Goal: Task Accomplishment & Management: Complete application form

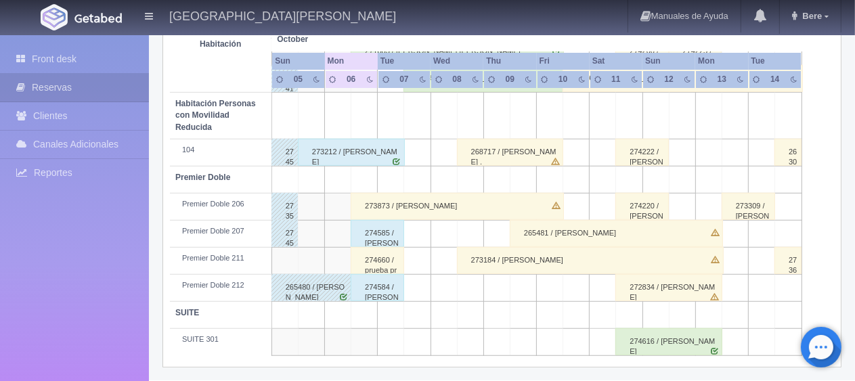
scroll to position [586, 0]
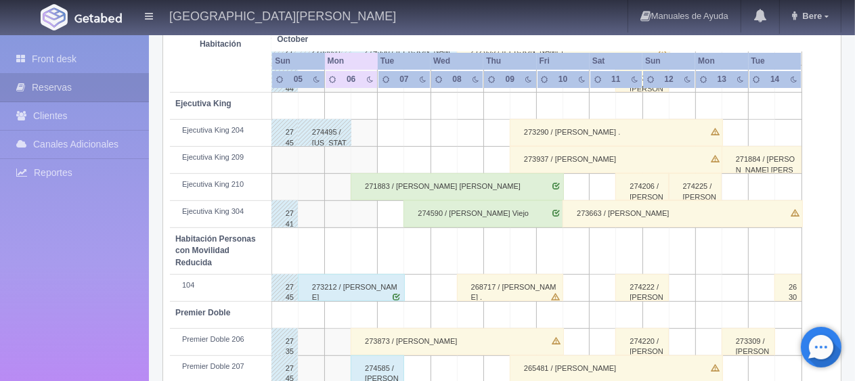
click at [445, 193] on div "271883 / [PERSON_NAME] [PERSON_NAME]" at bounding box center [457, 186] width 213 height 27
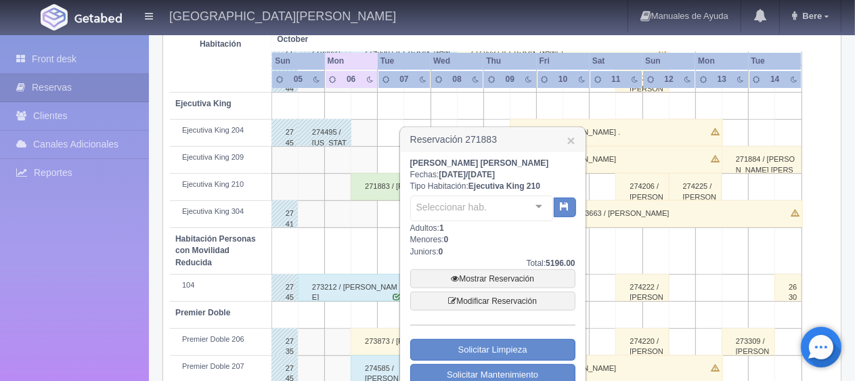
scroll to position [722, 0]
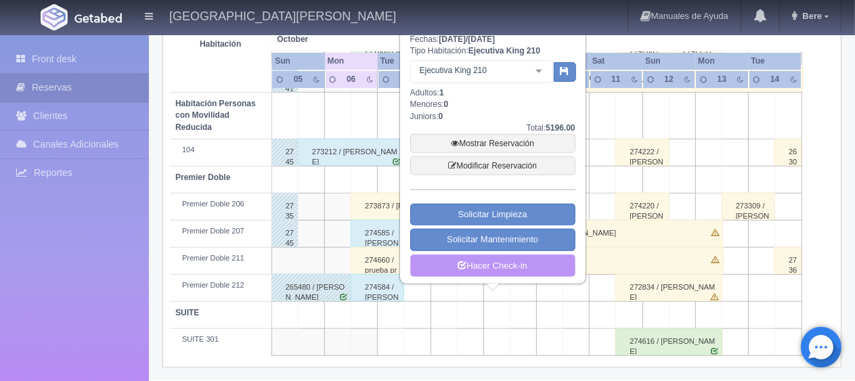
click at [511, 269] on link "Hacer Check-in" at bounding box center [492, 266] width 165 height 23
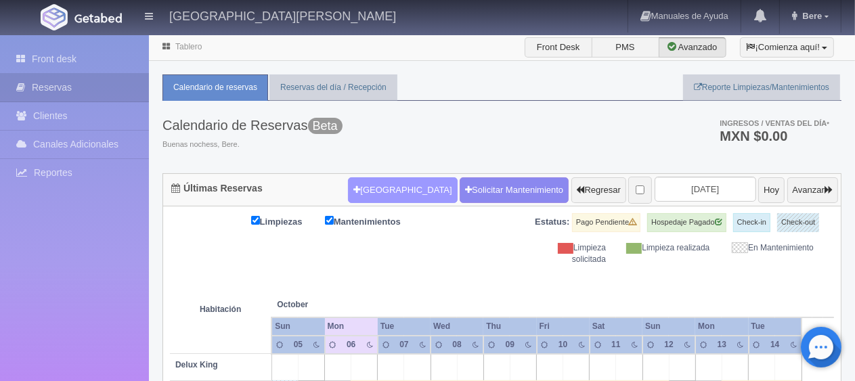
click at [364, 179] on button "[GEOGRAPHIC_DATA]" at bounding box center [402, 190] width 109 height 26
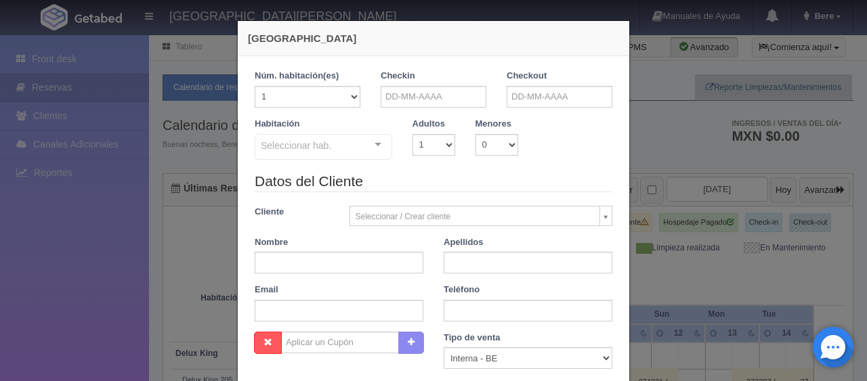
checkbox input "false"
click at [429, 108] on div "Checkin" at bounding box center [433, 94] width 126 height 48
click at [451, 97] on input "text" at bounding box center [434, 97] width 106 height 22
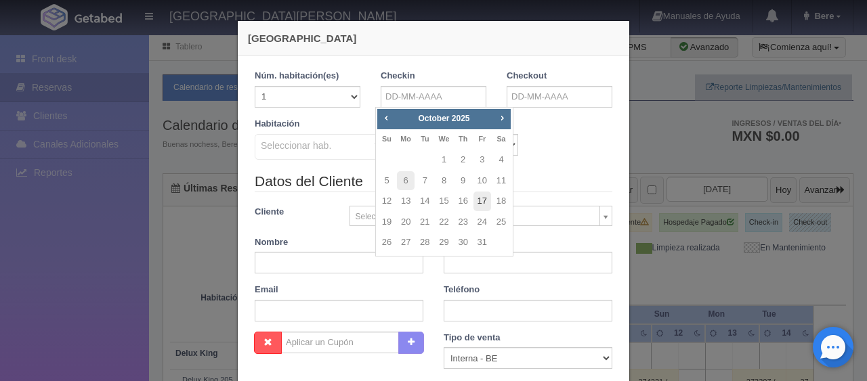
click at [486, 196] on link "17" at bounding box center [482, 202] width 18 height 20
type input "17-10-2025"
checkbox input "false"
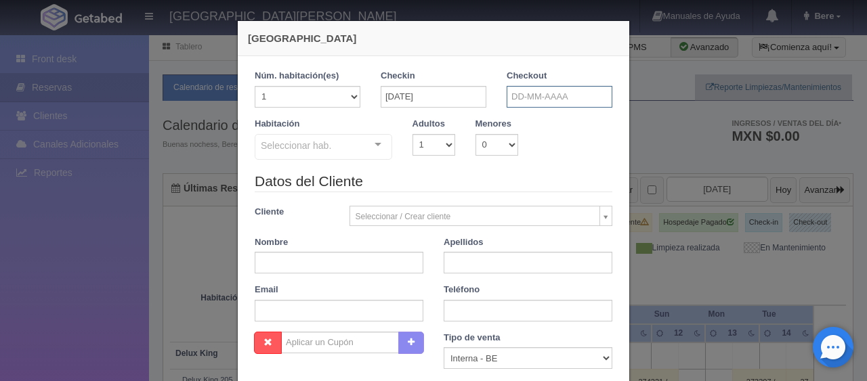
click at [555, 100] on input "text" at bounding box center [559, 97] width 106 height 22
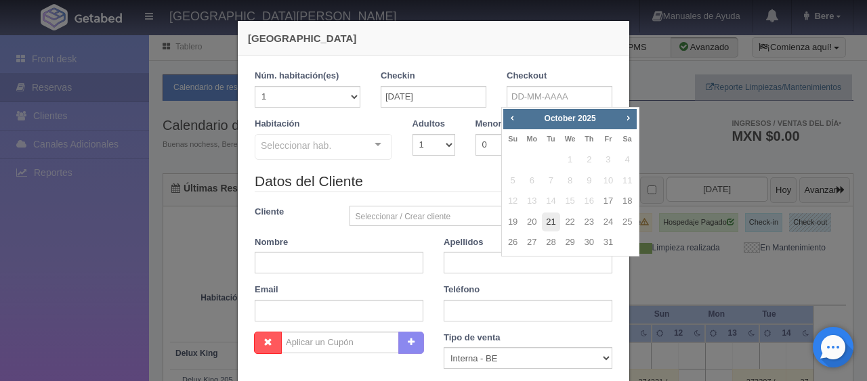
click at [555, 221] on link "21" at bounding box center [551, 223] width 18 height 20
type input "21-10-2025"
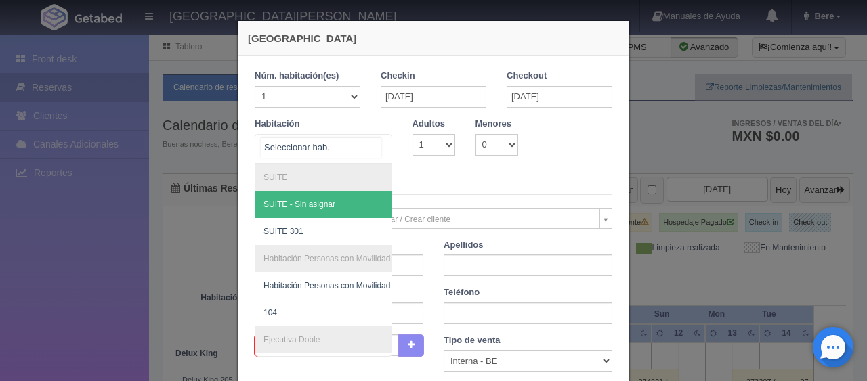
checkbox input "false"
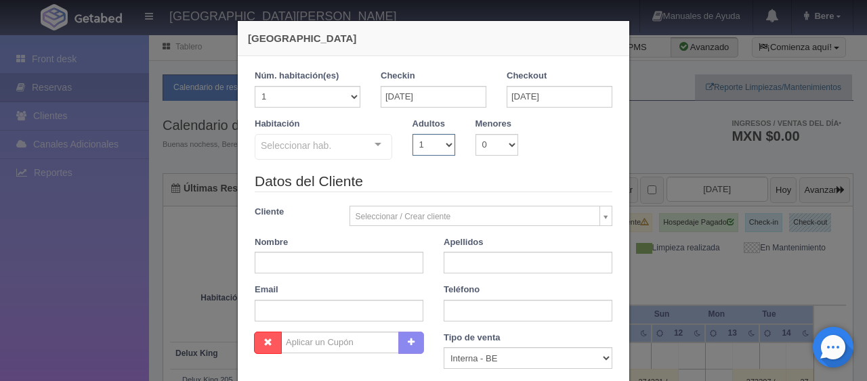
scroll to position [279, 0]
drag, startPoint x: 428, startPoint y: 144, endPoint x: 430, endPoint y: 153, distance: 9.7
click at [428, 144] on select "1 2 3 4 5 6 7 8 9 10" at bounding box center [433, 145] width 43 height 22
select select "2"
click at [412, 134] on select "1 2 3 4 5 6 7 8 9 10" at bounding box center [433, 145] width 43 height 22
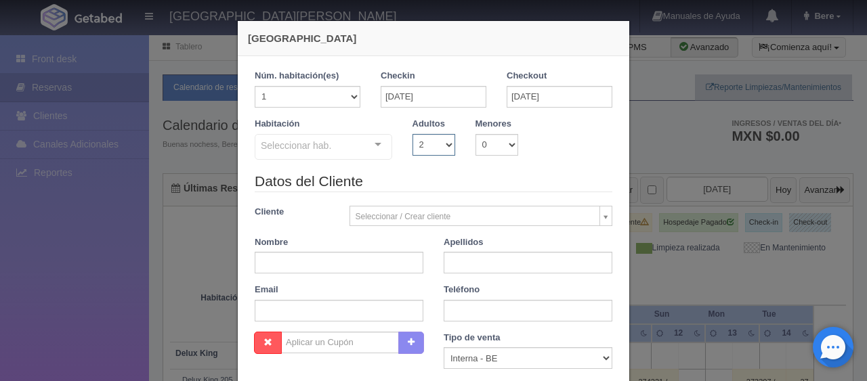
checkbox input "false"
click at [496, 137] on select "0 1 2 3 4 5 6 7 8 9 10" at bounding box center [496, 145] width 43 height 22
click at [417, 139] on select "1 2 3 4 5 6 7 8 9 10" at bounding box center [433, 145] width 43 height 22
select select "1"
click at [412, 134] on select "1 2 3 4 5 6 7 8 9 10" at bounding box center [433, 145] width 43 height 22
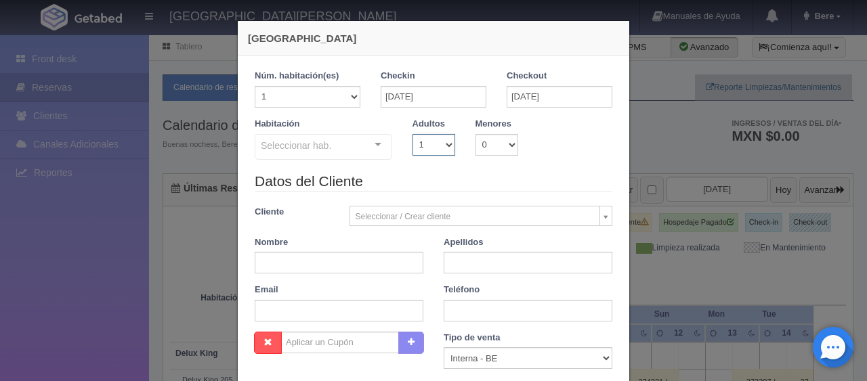
checkbox input "false"
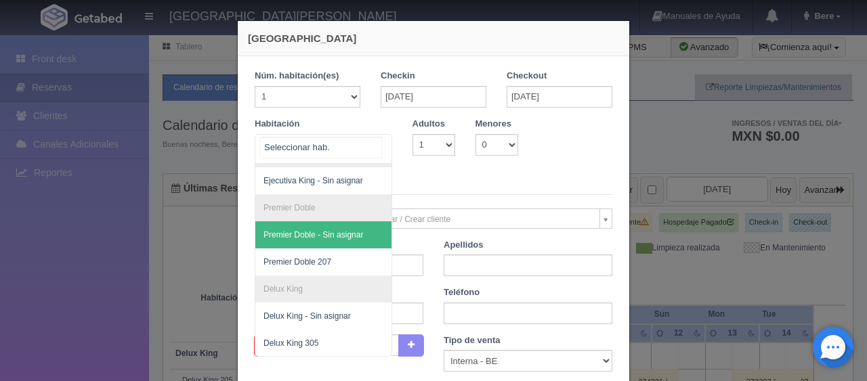
scroll to position [135, 0]
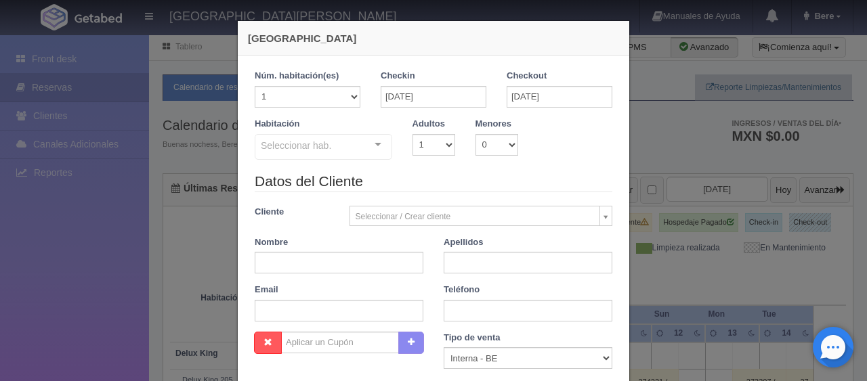
click at [366, 131] on div "Habitación Seleccionar hab. SUITE SUITE - Sin asignar SUITE 301 Habitación Pers…" at bounding box center [323, 139] width 158 height 43
click at [349, 156] on div "Seleccionar hab." at bounding box center [323, 147] width 137 height 26
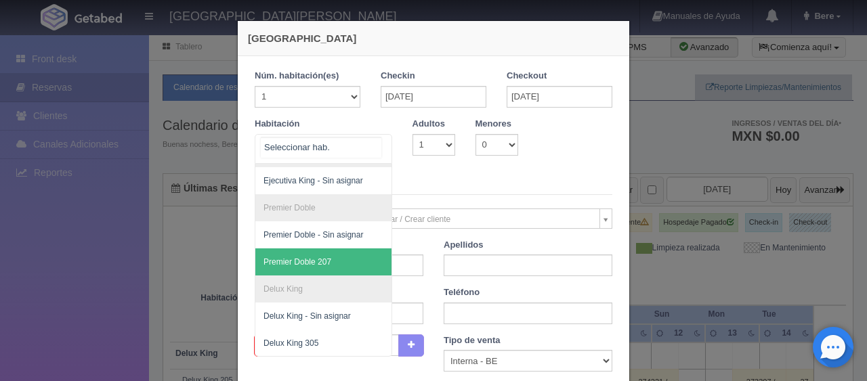
scroll to position [68, 0]
